Goal: Task Accomplishment & Management: Manage account settings

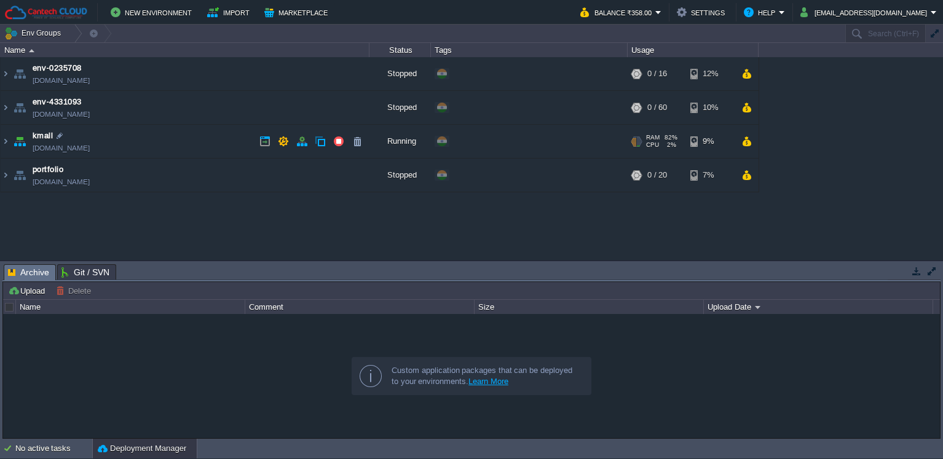
click at [115, 135] on td "kmall kmall.in1.cantechcloud.com" at bounding box center [185, 142] width 369 height 34
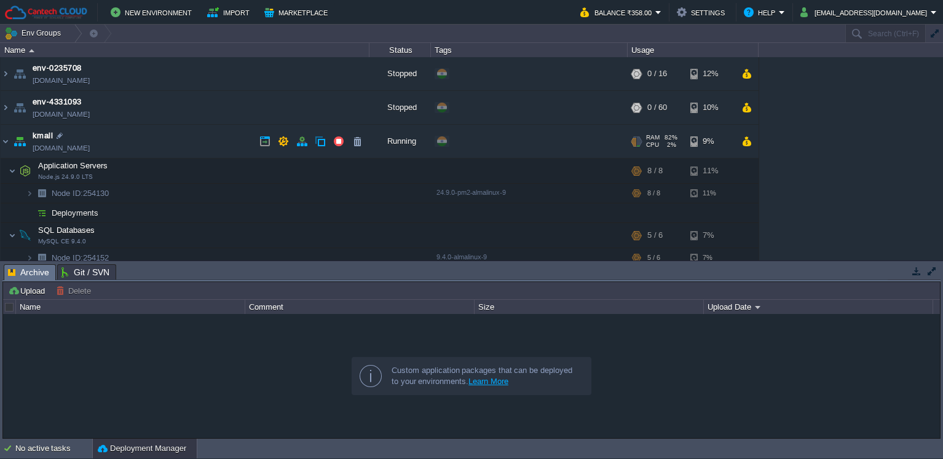
click at [157, 141] on td "kmall kmall.in1.cantechcloud.com" at bounding box center [185, 142] width 369 height 34
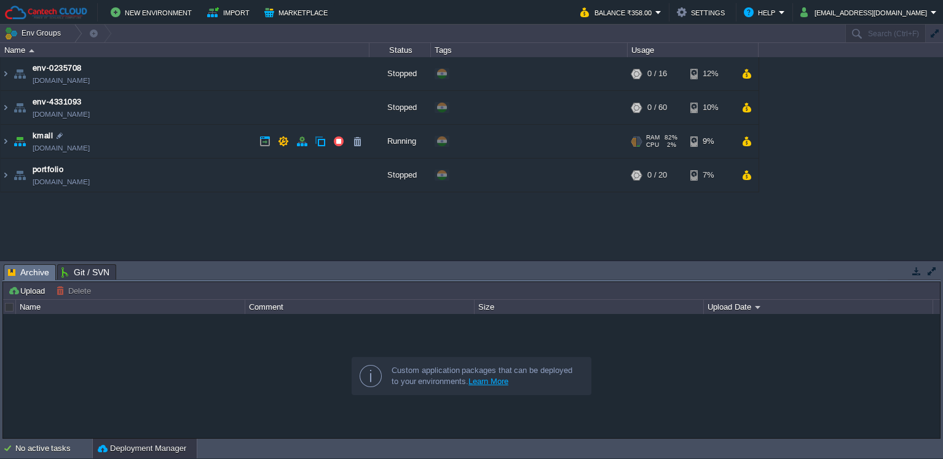
click at [159, 141] on td "kmall kmall.in1.cantechcloud.com" at bounding box center [185, 142] width 369 height 34
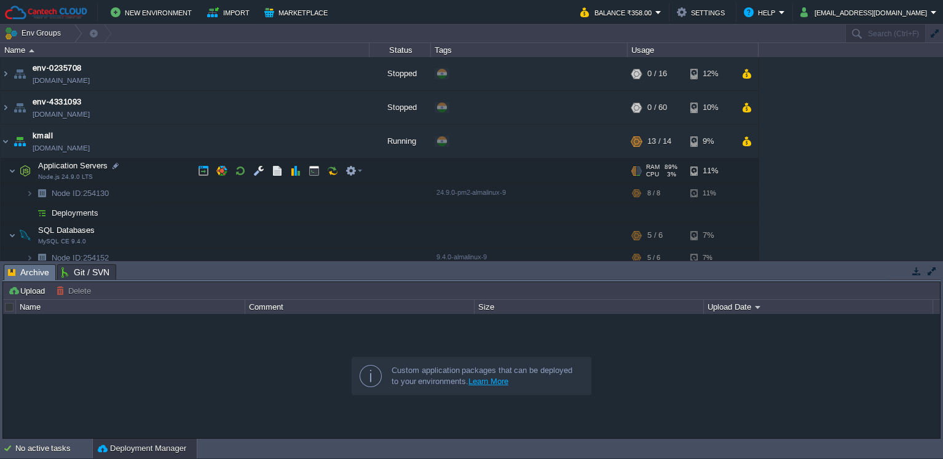
click at [141, 178] on td "Application Servers Node.js 24.9.0 LTS" at bounding box center [185, 171] width 369 height 25
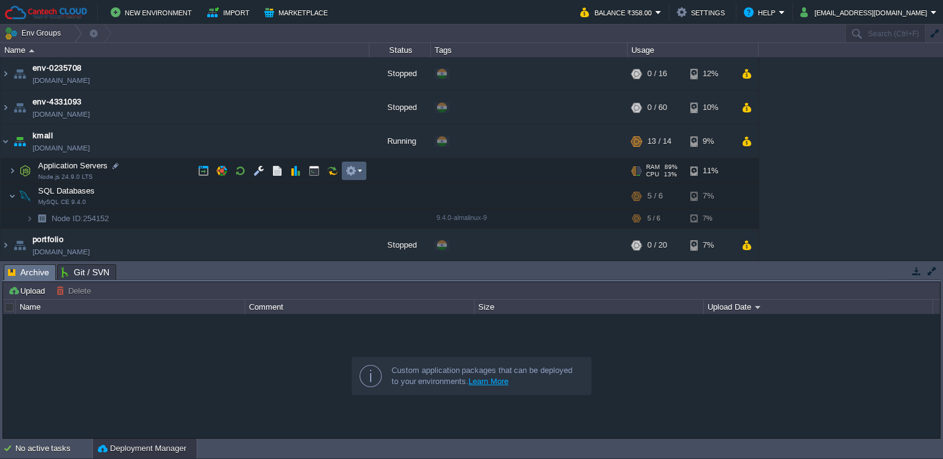
click at [359, 176] on em at bounding box center [354, 170] width 17 height 11
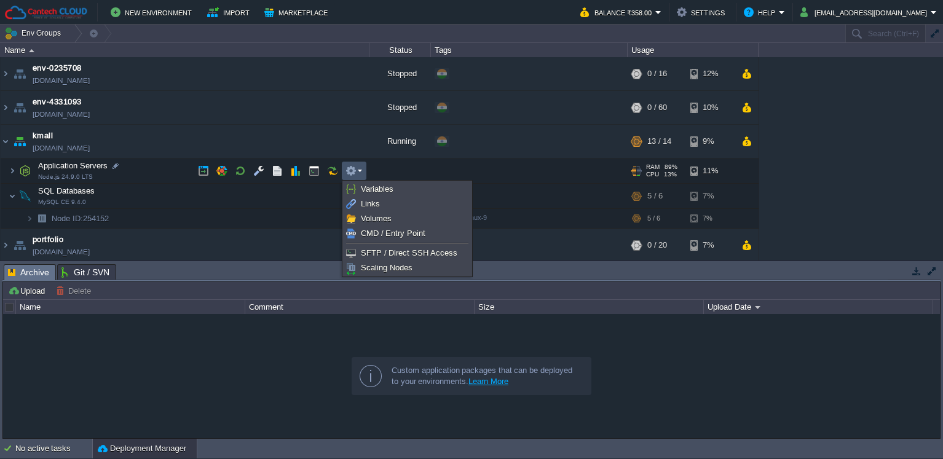
click at [200, 339] on div at bounding box center [471, 376] width 937 height 124
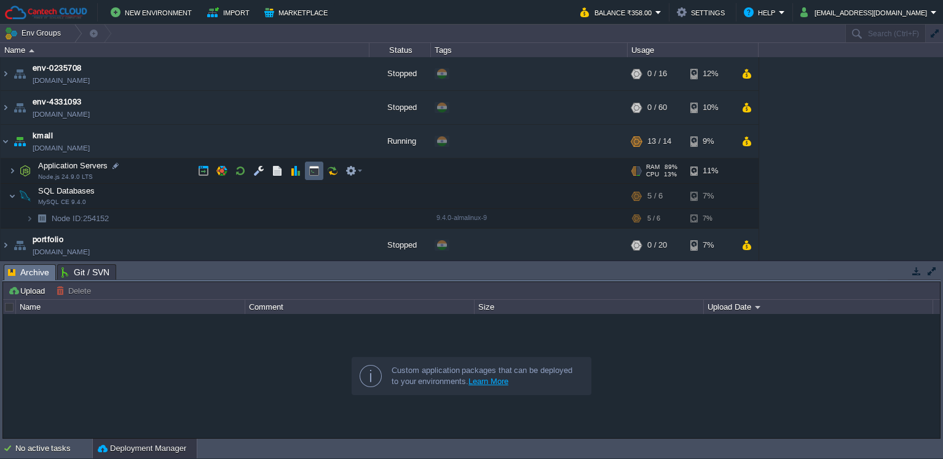
click at [320, 169] on td at bounding box center [314, 171] width 18 height 18
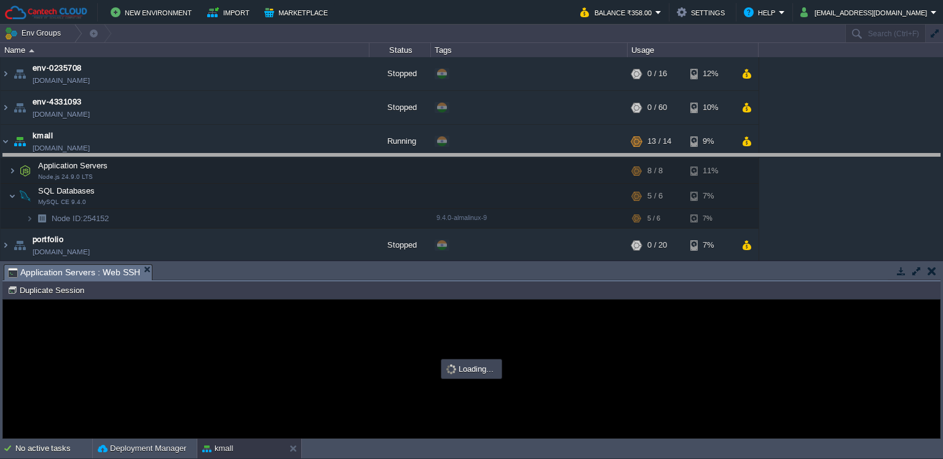
type input "#000000"
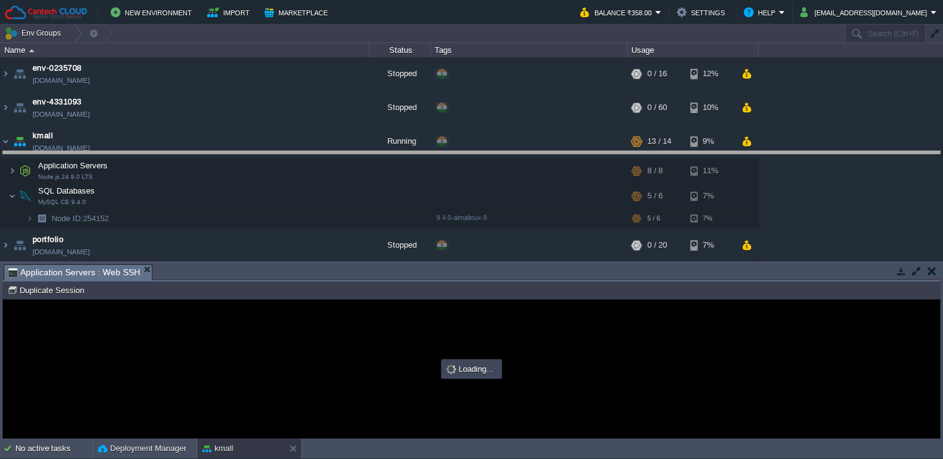
drag, startPoint x: 729, startPoint y: 277, endPoint x: 737, endPoint y: 164, distance: 113.4
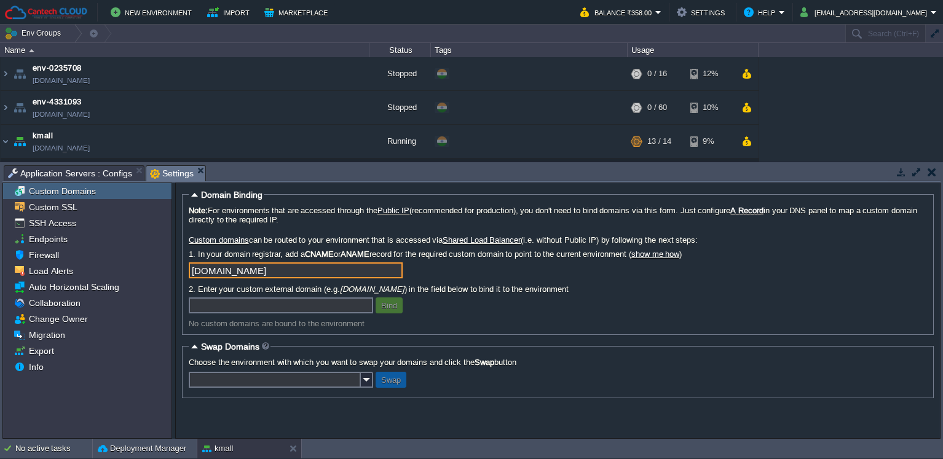
scroll to position [105, 0]
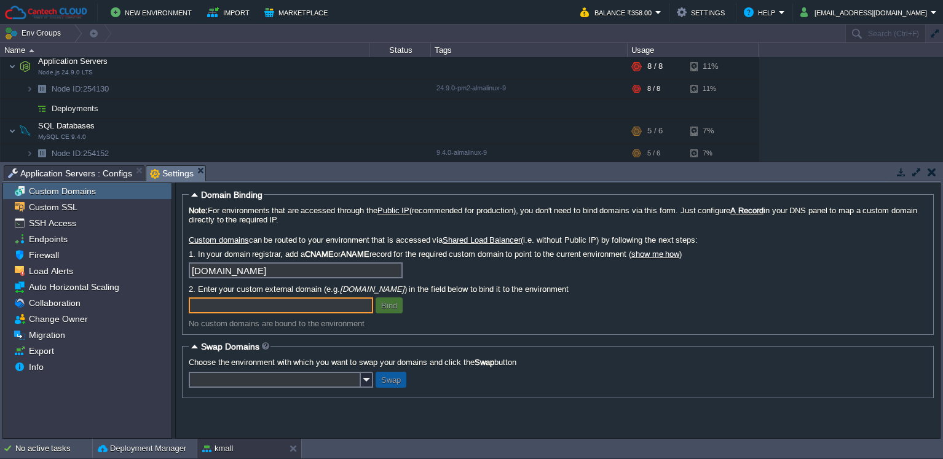
click at [339, 299] on input "text" at bounding box center [281, 306] width 184 height 16
paste input "031926"
drag, startPoint x: 244, startPoint y: 304, endPoint x: 25, endPoint y: 166, distance: 259.0
click at [106, 228] on div "Custom Domains Custom SSL SSH Access Endpoints Firewall Load Alerts Auto Horizo…" at bounding box center [471, 311] width 938 height 256
type input "[DOMAIN_NAME]"
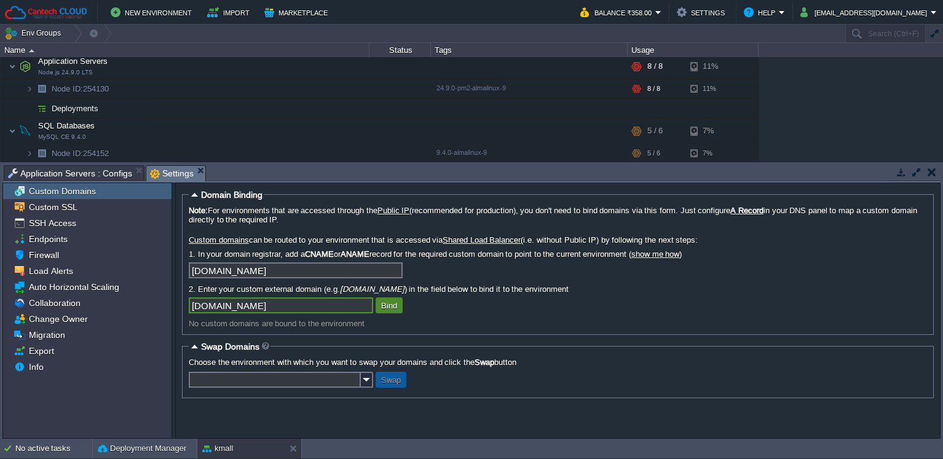
click at [387, 308] on button "Bind" at bounding box center [389, 305] width 23 height 11
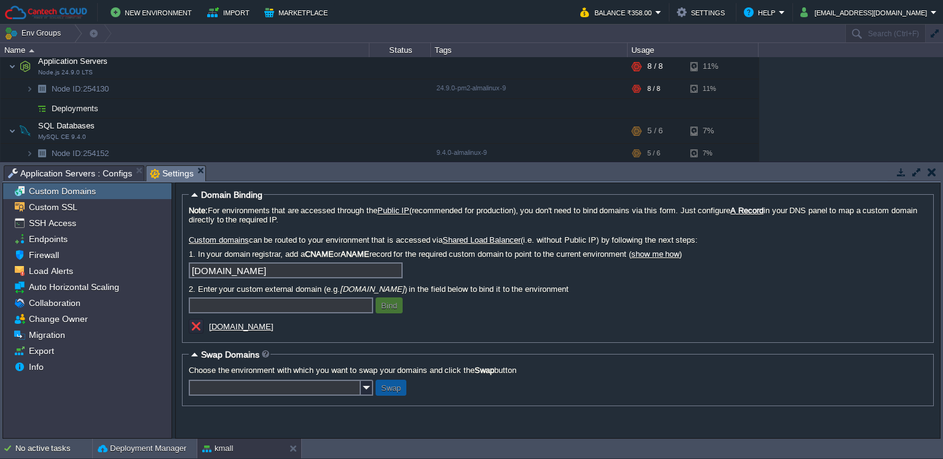
click at [274, 390] on input "text" at bounding box center [275, 388] width 172 height 16
click at [502, 366] on label "Choose the environment with which you want to swap your domains and click the S…" at bounding box center [558, 370] width 739 height 9
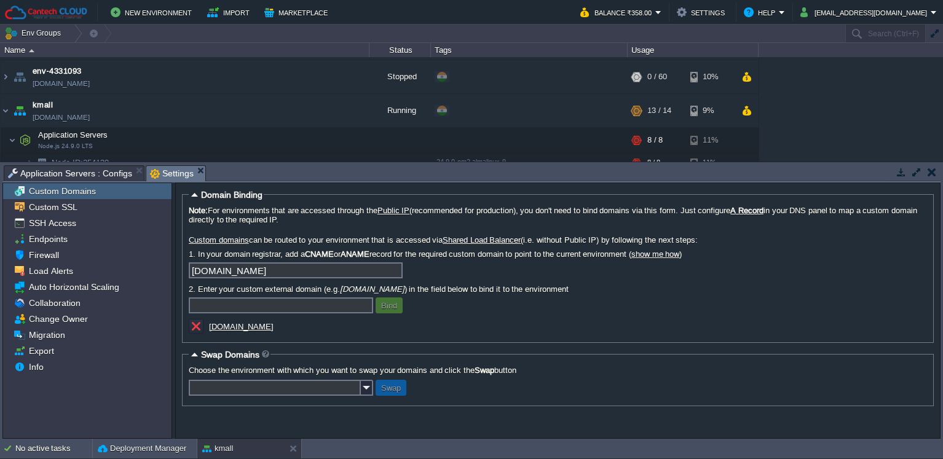
click at [494, 389] on div "Swap" at bounding box center [558, 388] width 739 height 16
click at [72, 208] on span "Custom SSL" at bounding box center [52, 207] width 53 height 11
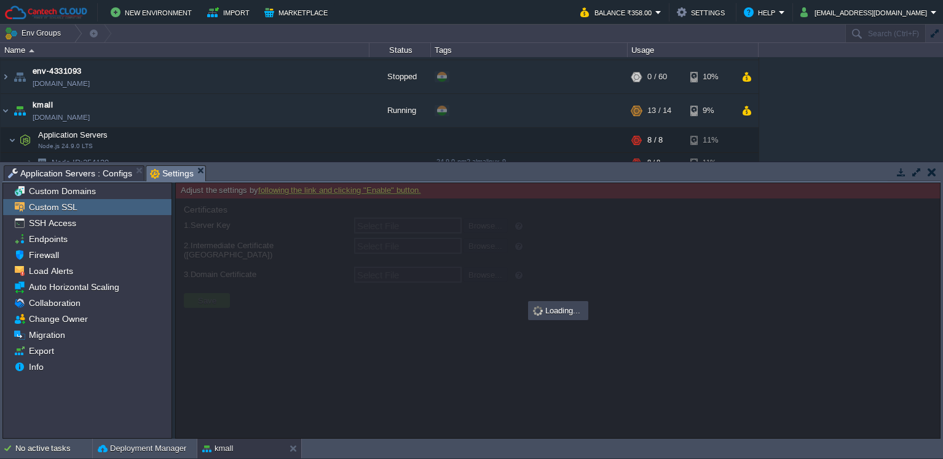
type input "Select File"
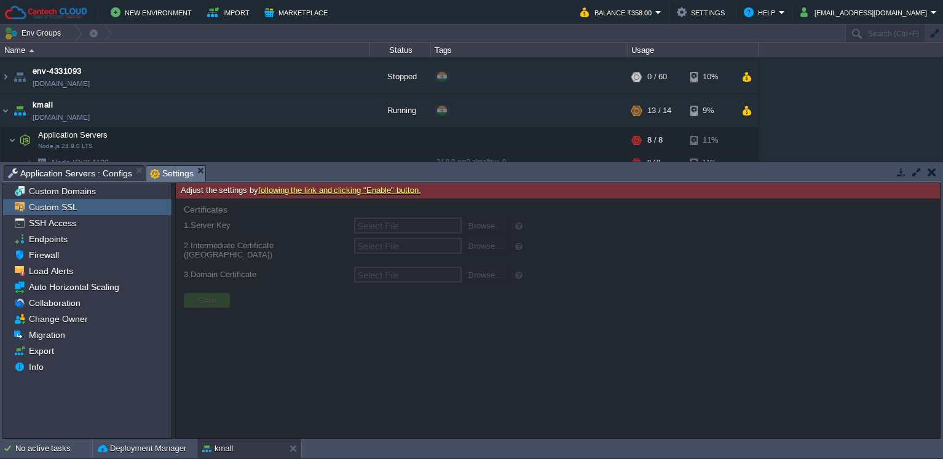
click at [381, 193] on link "following the link and clicking "Enable" button." at bounding box center [339, 190] width 163 height 9
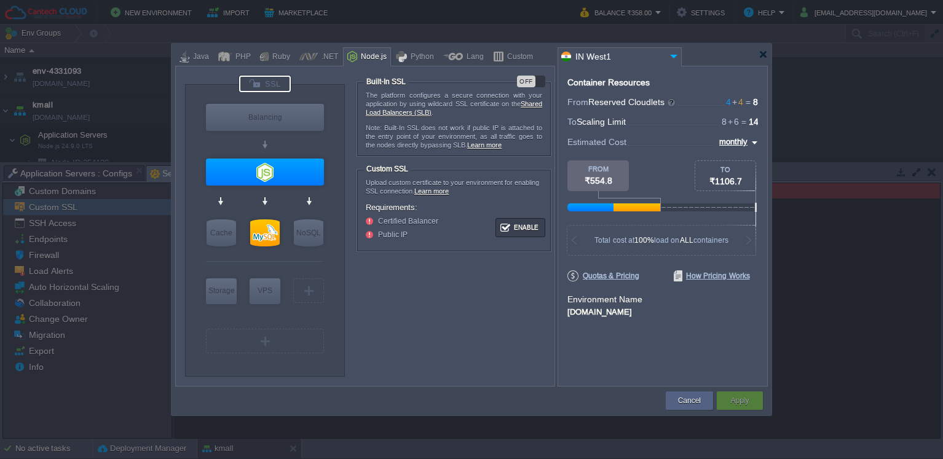
click at [742, 410] on div "Apply" at bounding box center [740, 401] width 28 height 18
click at [743, 406] on button "Apply" at bounding box center [740, 401] width 18 height 12
click at [744, 397] on button "Apply" at bounding box center [740, 401] width 18 height 12
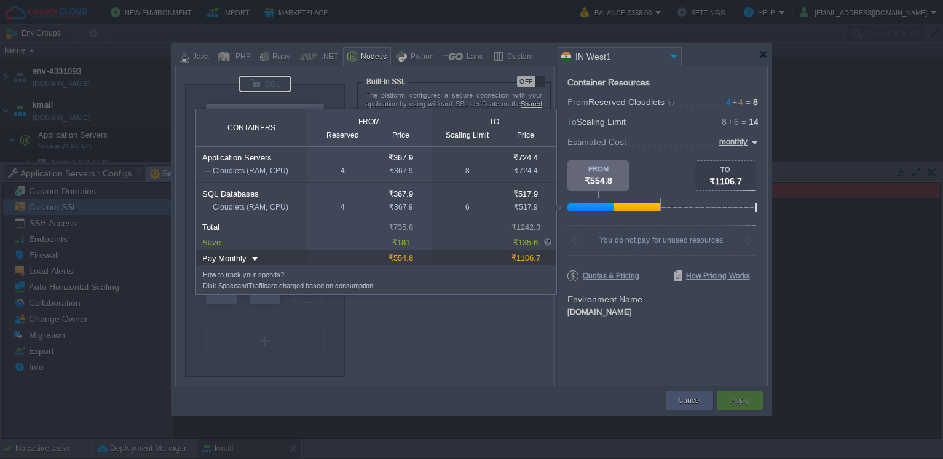
click at [613, 205] on div at bounding box center [591, 208] width 46 height 8
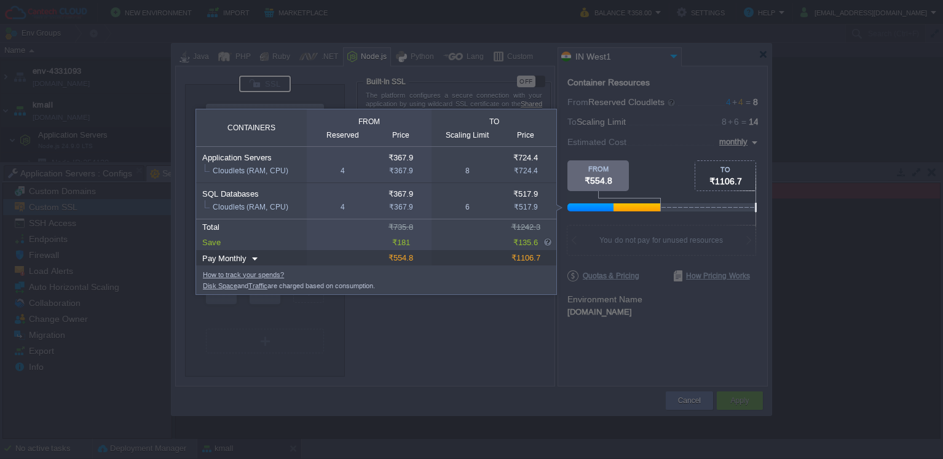
click at [274, 336] on div at bounding box center [379, 336] width 758 height 247
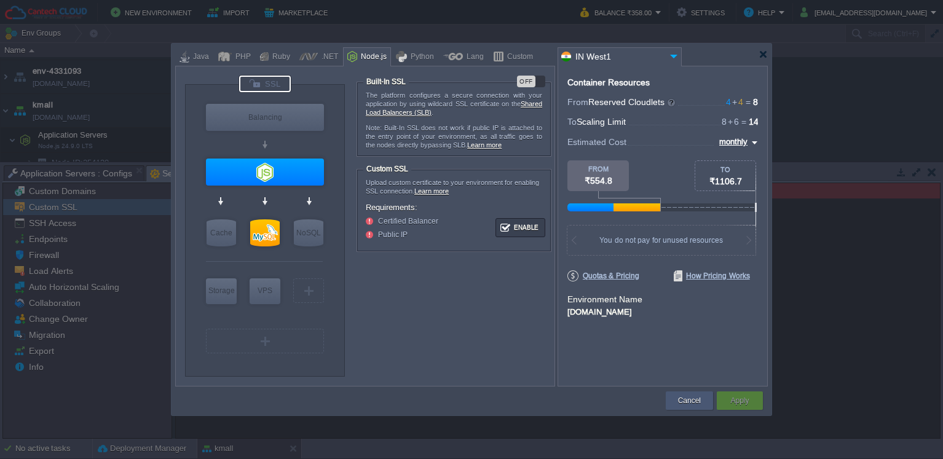
click at [678, 397] on button "Cancel" at bounding box center [689, 401] width 23 height 12
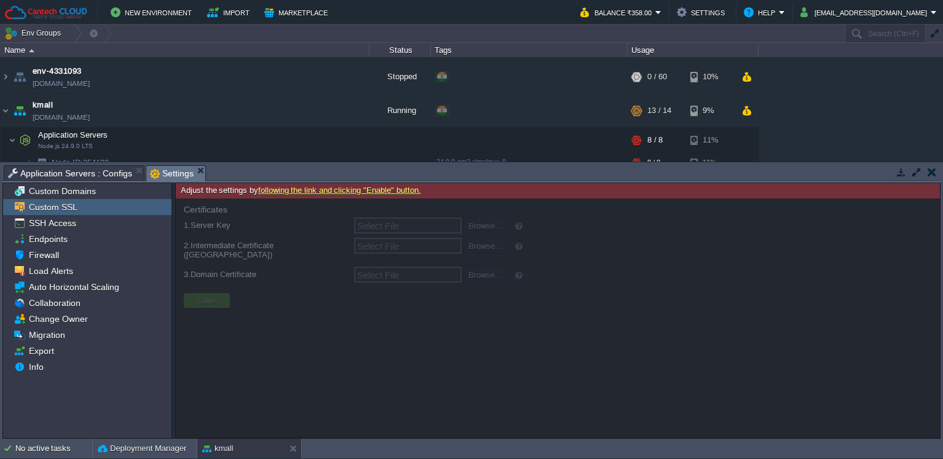
click at [97, 175] on span "Application Servers : Configs" at bounding box center [70, 173] width 124 height 15
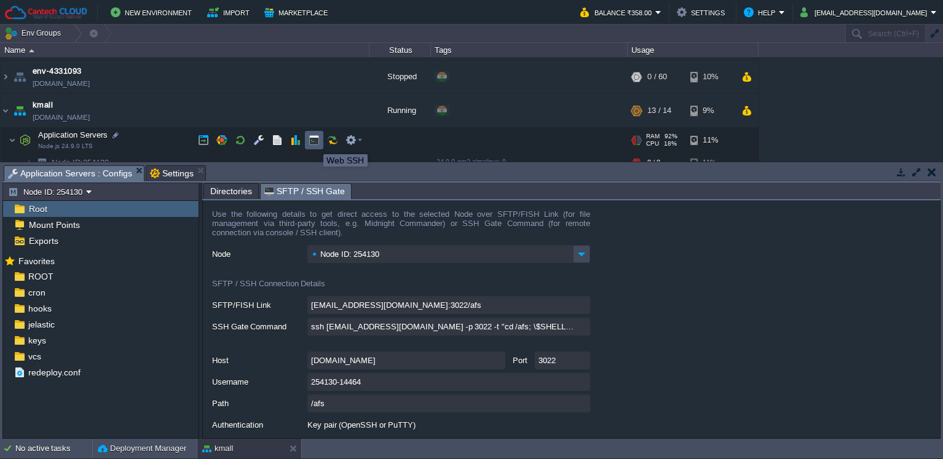
click at [314, 143] on button "button" at bounding box center [314, 140] width 11 height 11
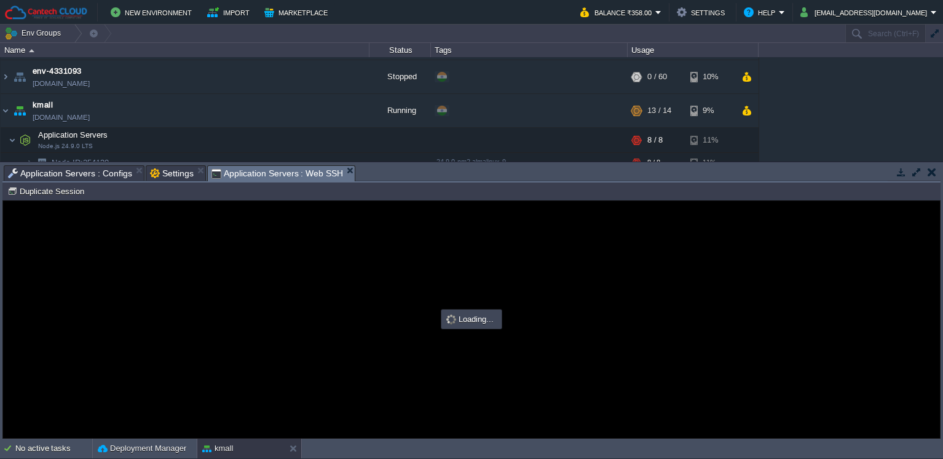
scroll to position [0, 0]
type input "#000000"
